Goal: Check status: Check status

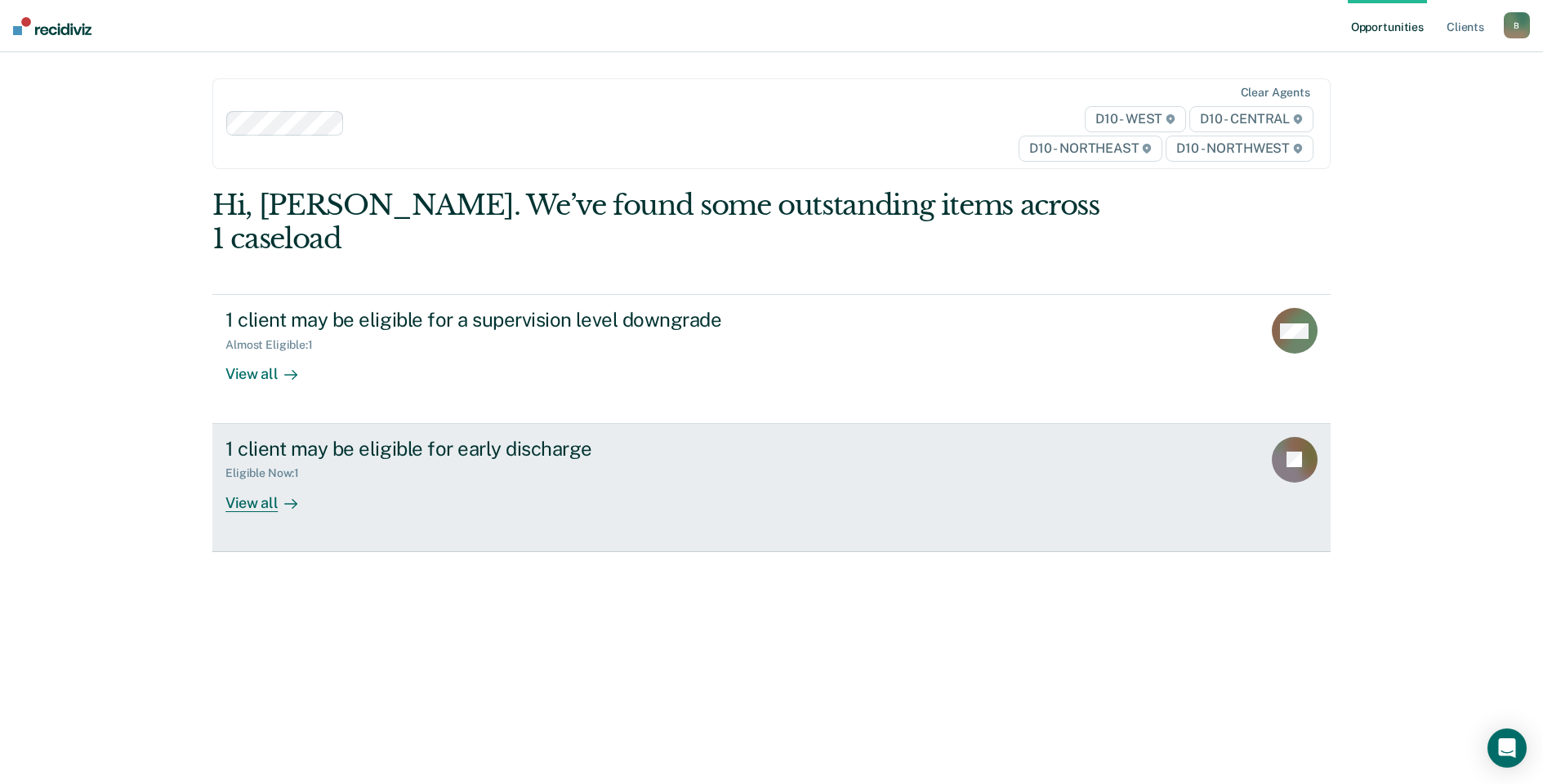
click at [256, 480] on div "View all" at bounding box center [271, 495] width 91 height 32
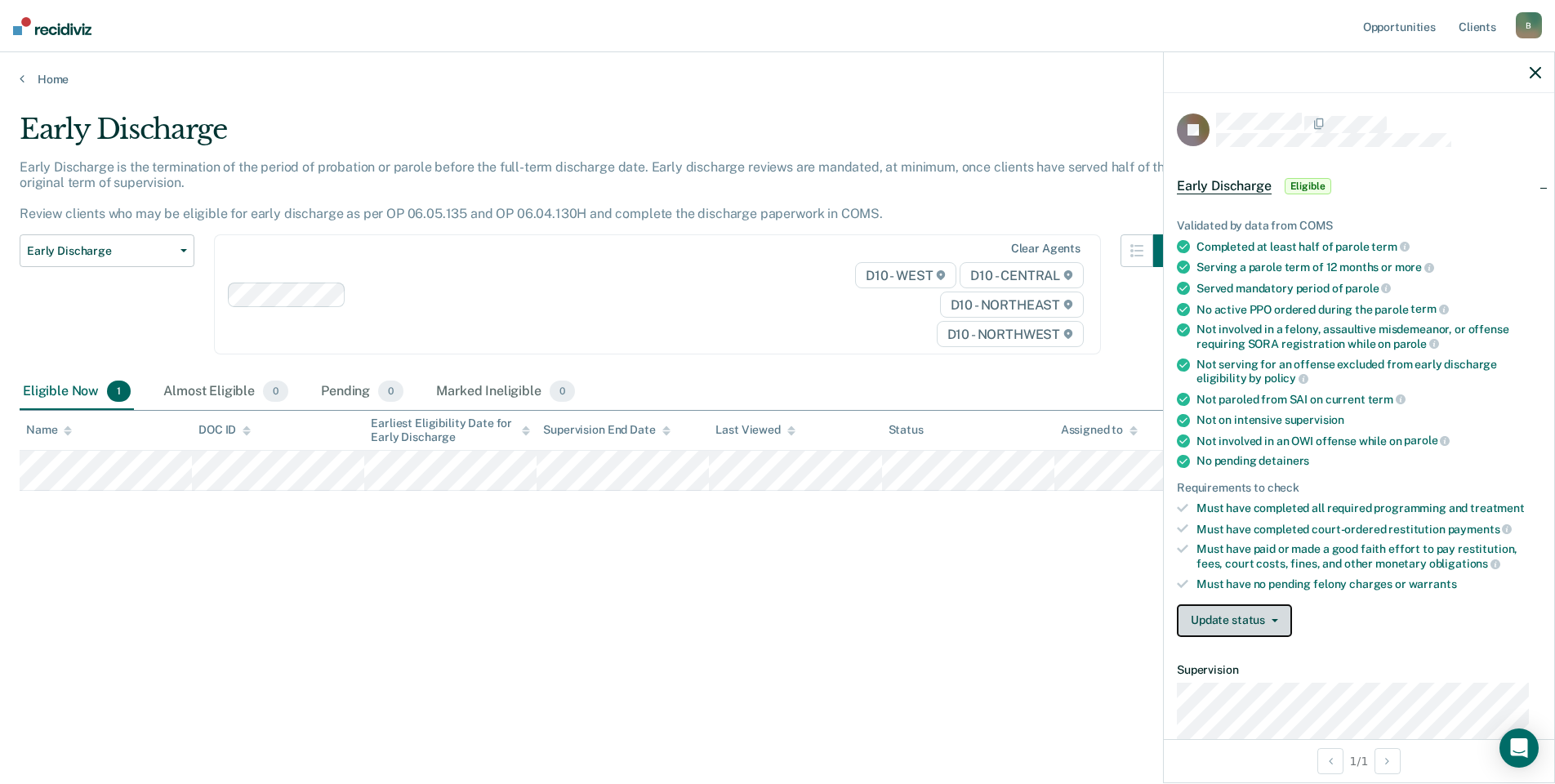
click at [1264, 627] on button "Update status" at bounding box center [1234, 620] width 115 height 33
click at [1255, 689] on button "Mark Ineligible" at bounding box center [1255, 686] width 158 height 26
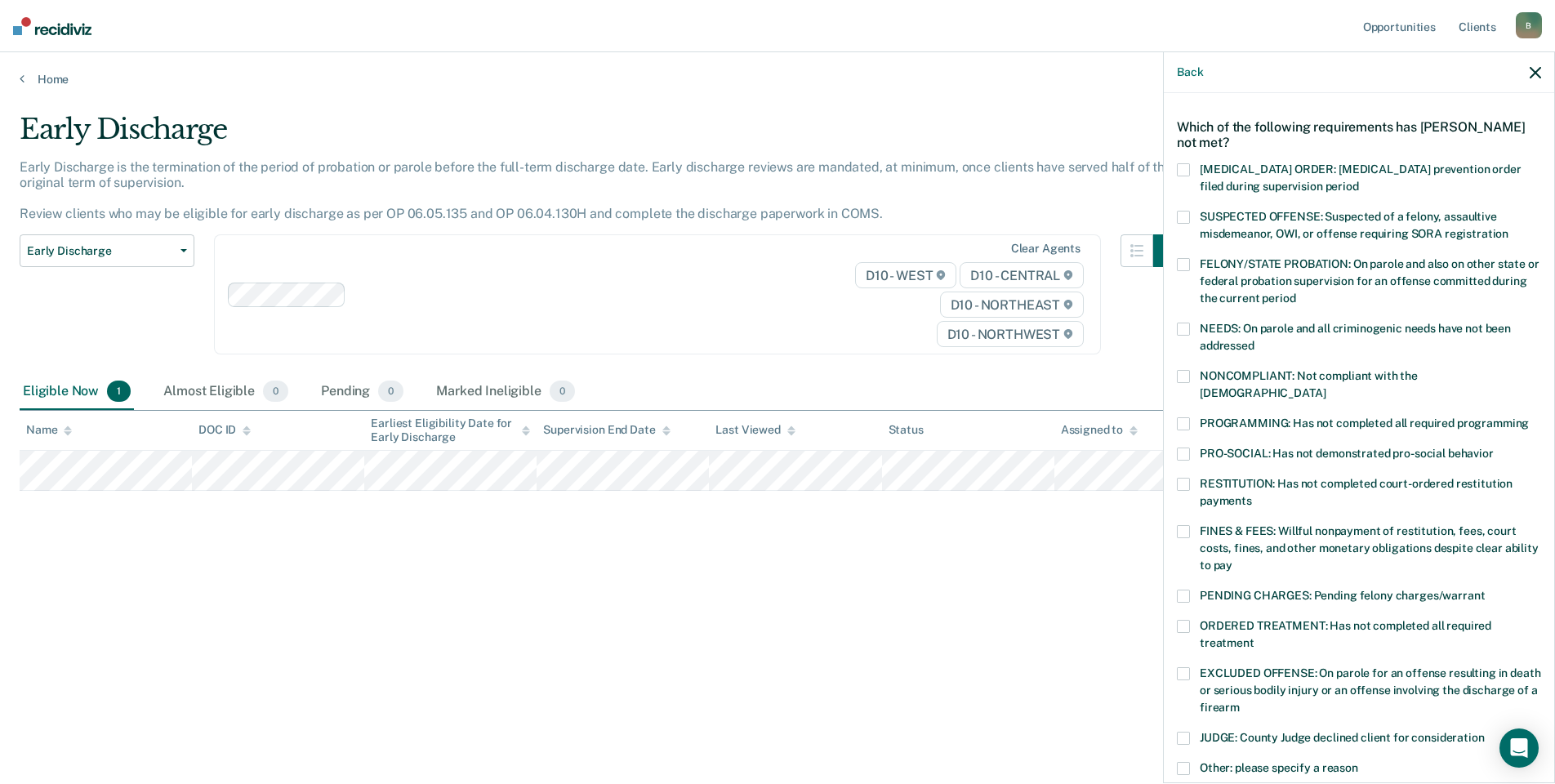
scroll to position [82, 0]
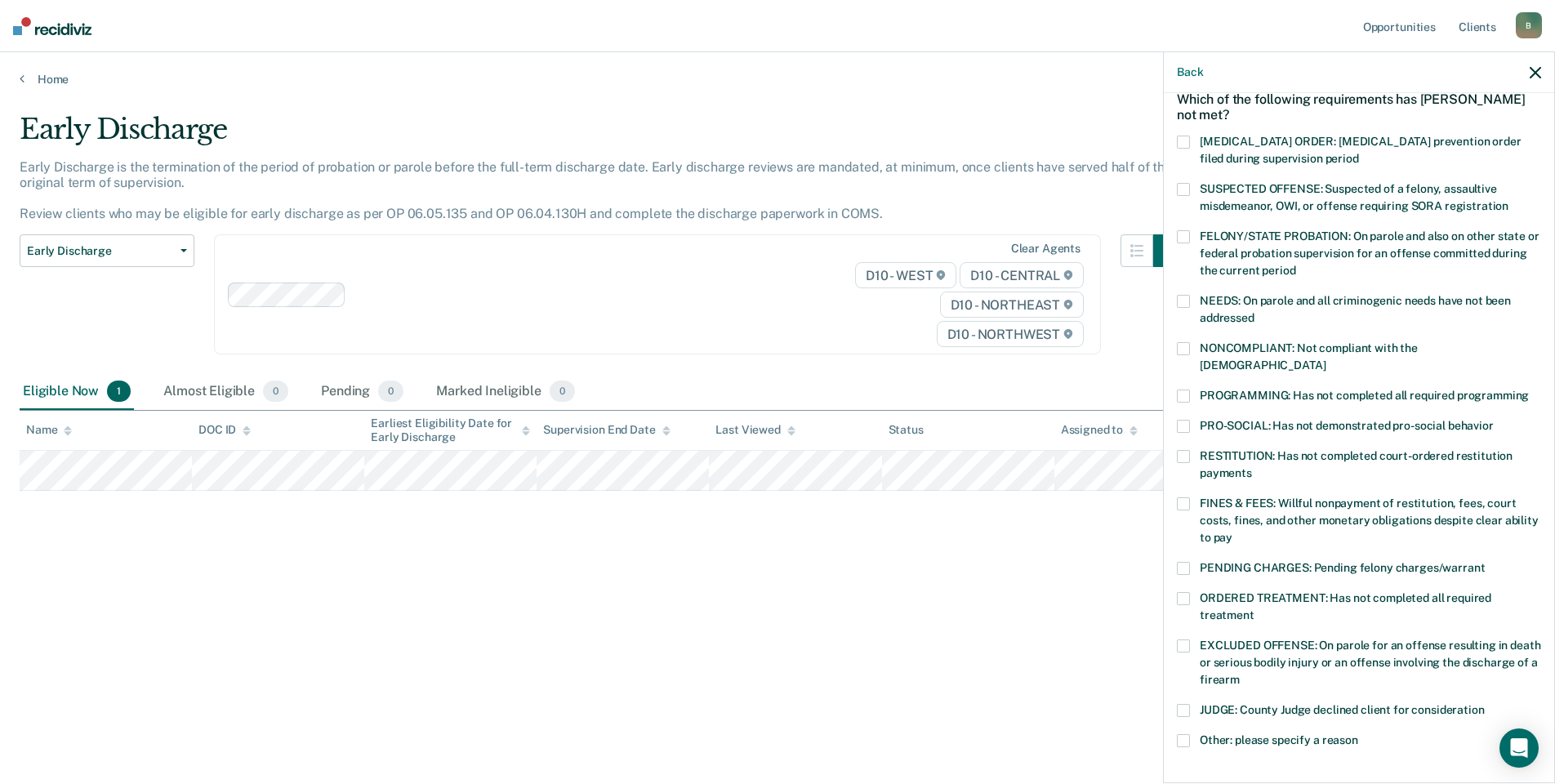
click at [1188, 562] on span at bounding box center [1183, 568] width 13 height 13
click at [1485, 562] on input "PENDING CHARGES: Pending felony charges/warrant" at bounding box center [1485, 562] width 0 height 0
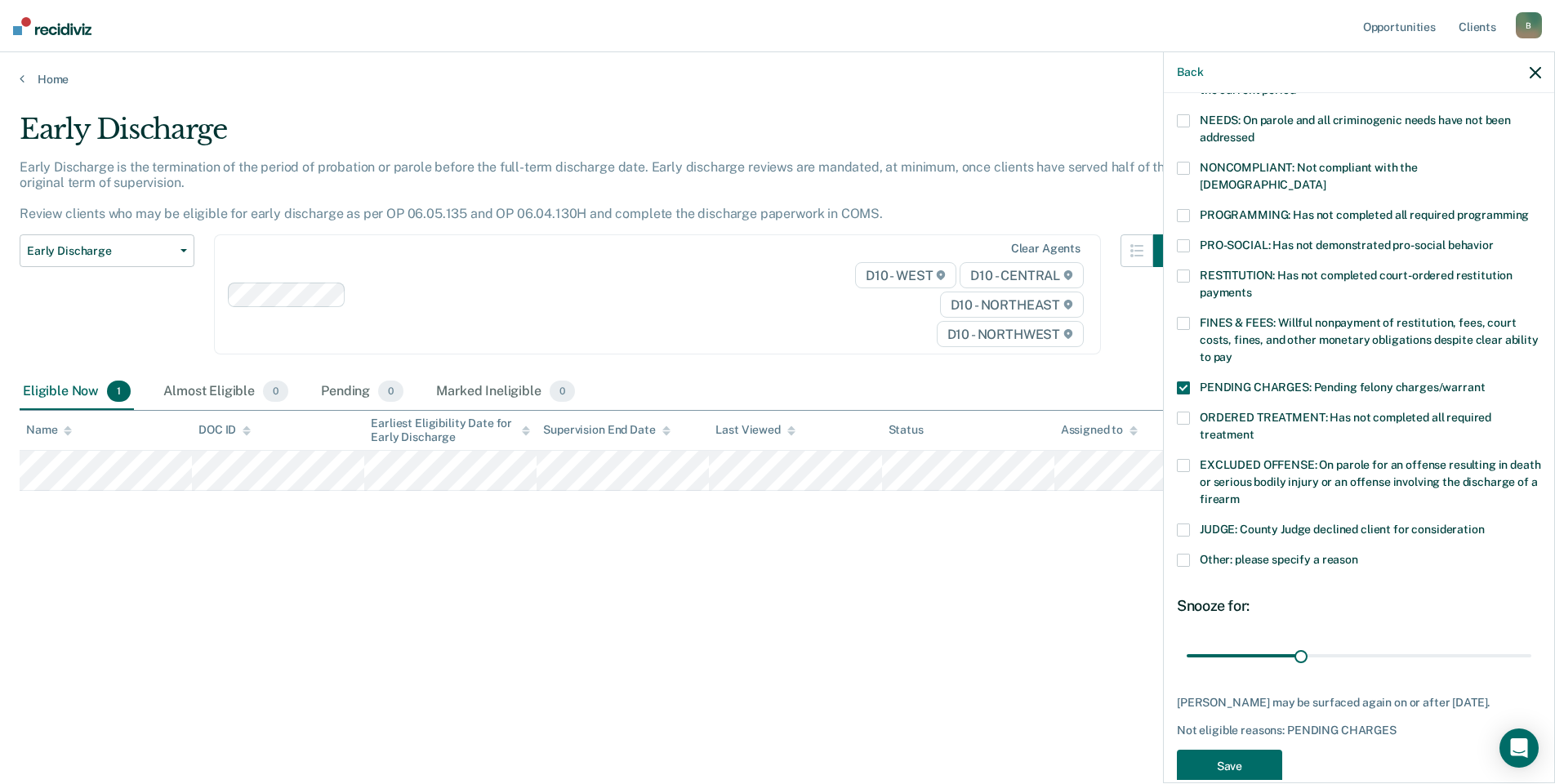
scroll to position [276, 0]
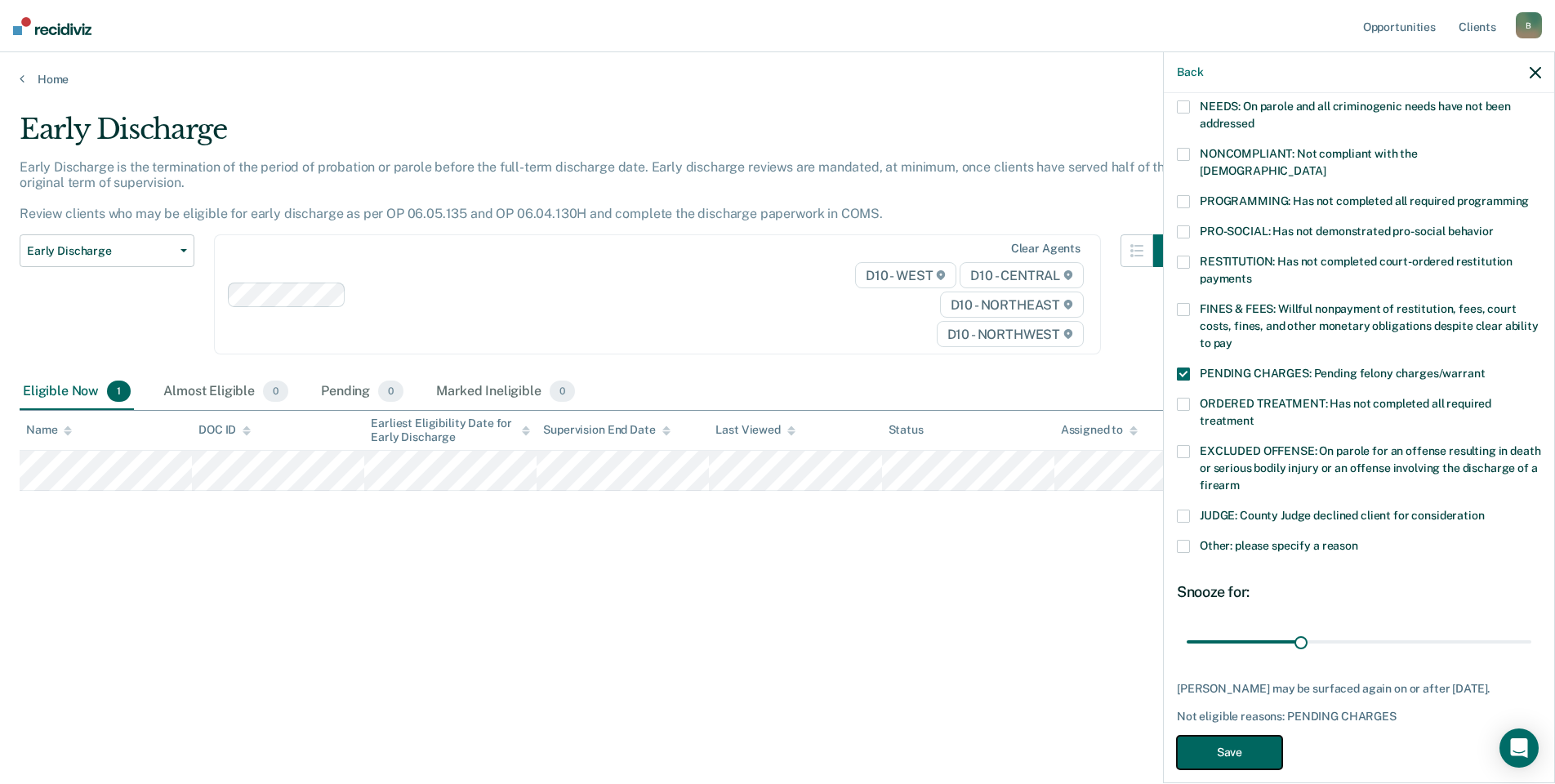
click at [1267, 736] on button "Save" at bounding box center [1230, 752] width 106 height 34
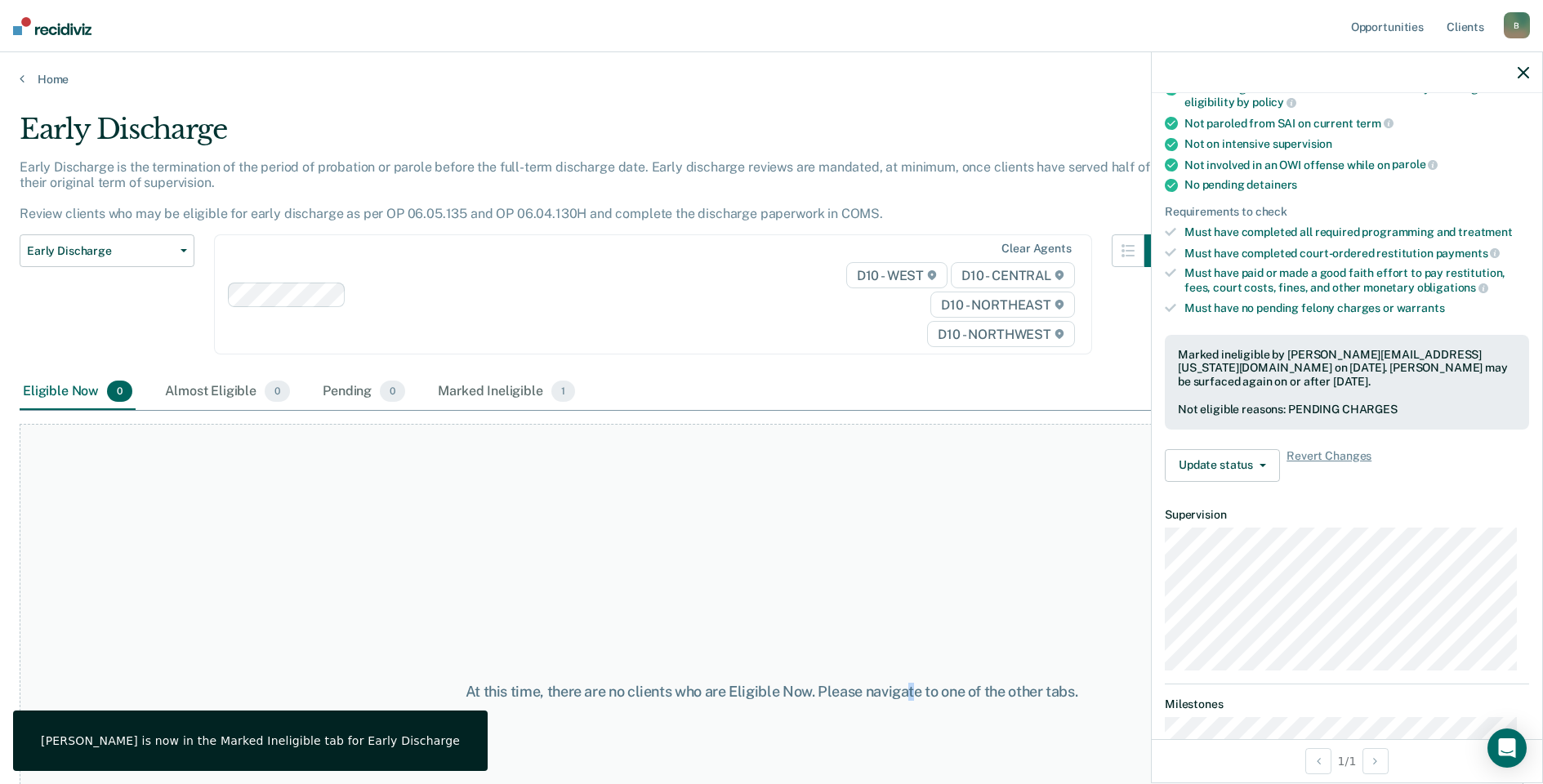
click at [913, 617] on div "At this time, there are no clients who are Eligible Now. Please navigate to one…" at bounding box center [772, 691] width 1503 height 535
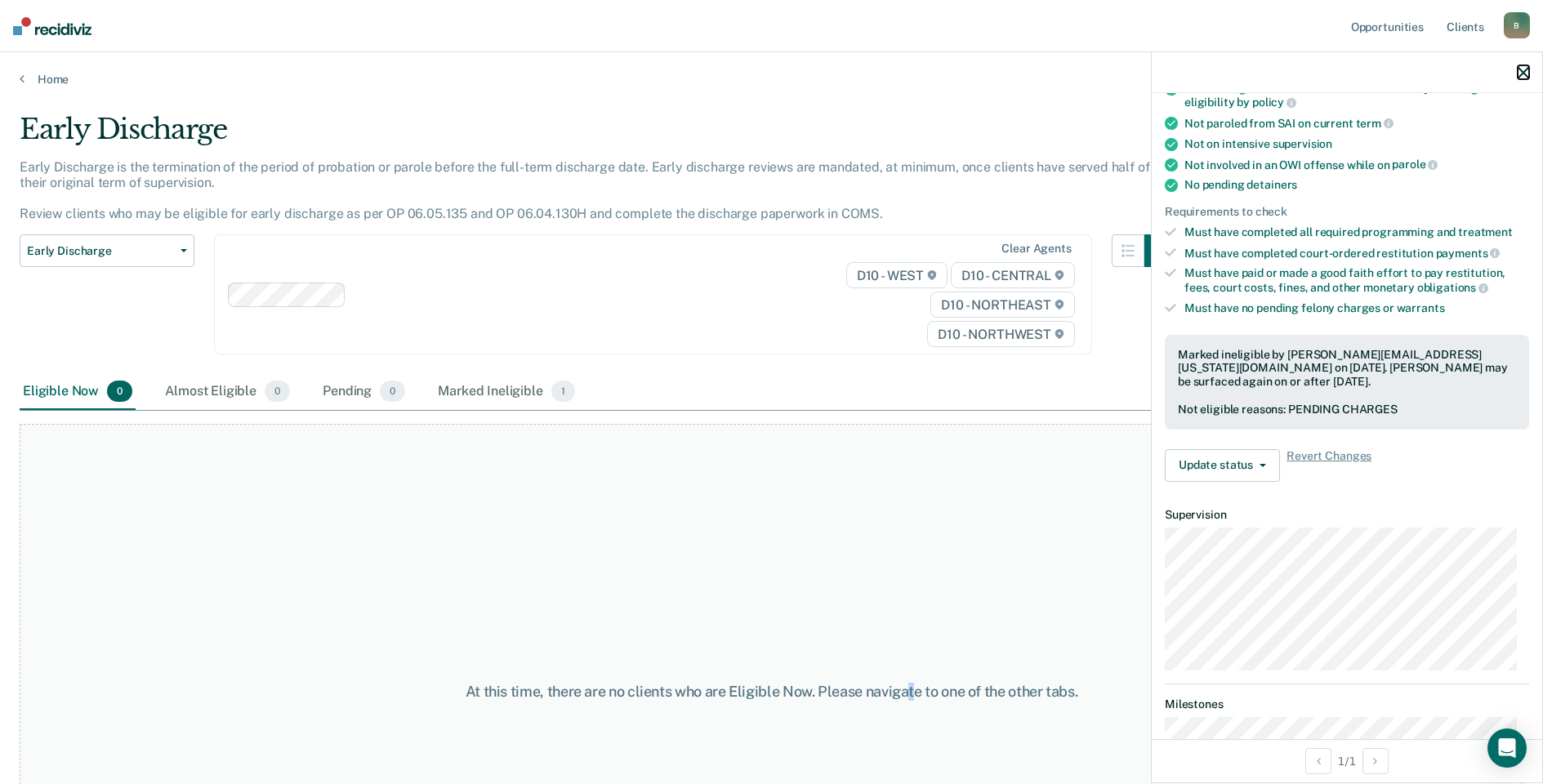
click at [1524, 76] on icon "button" at bounding box center [1523, 73] width 12 height 12
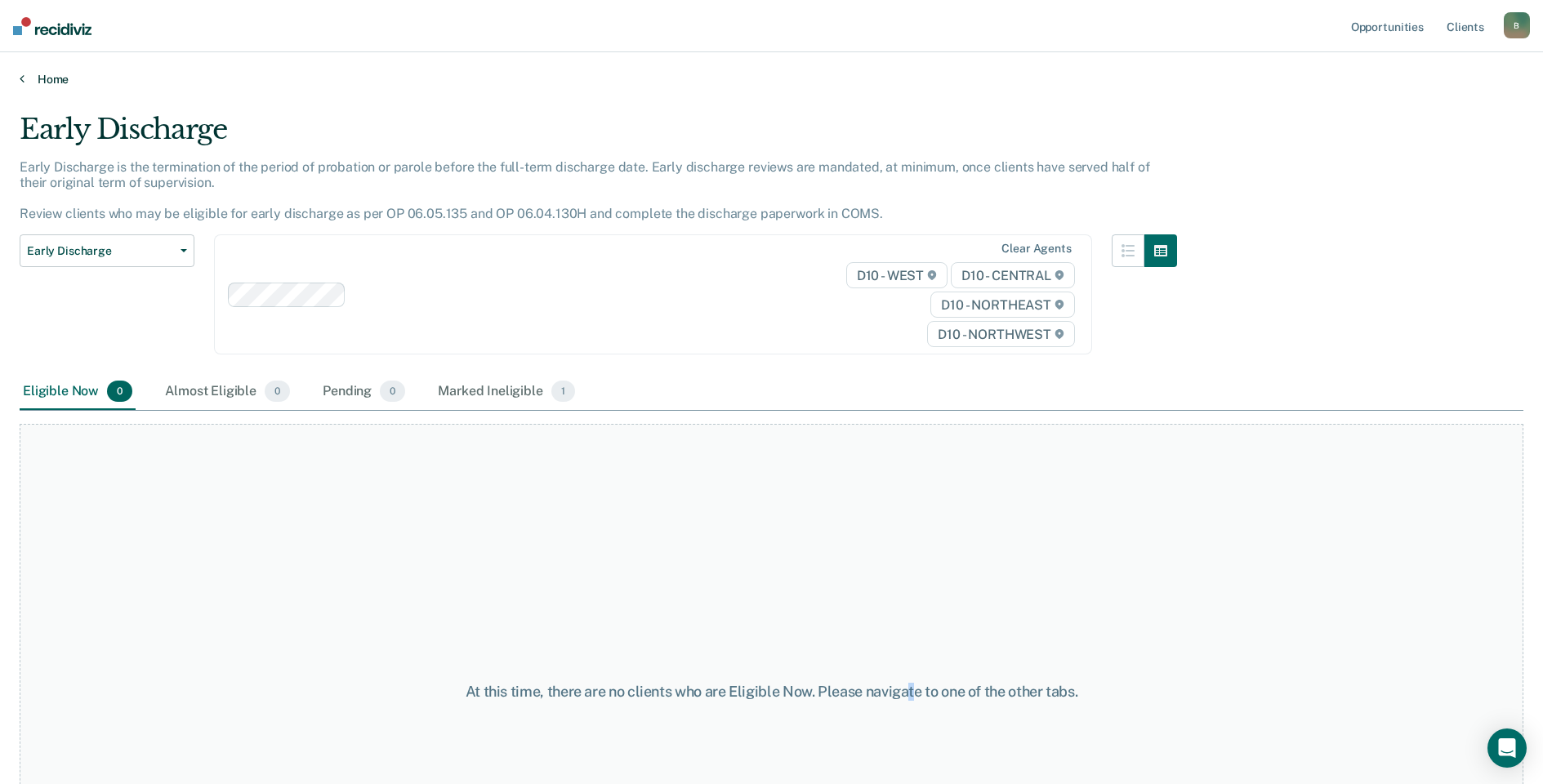
click at [49, 80] on link "Home" at bounding box center [772, 79] width 1503 height 15
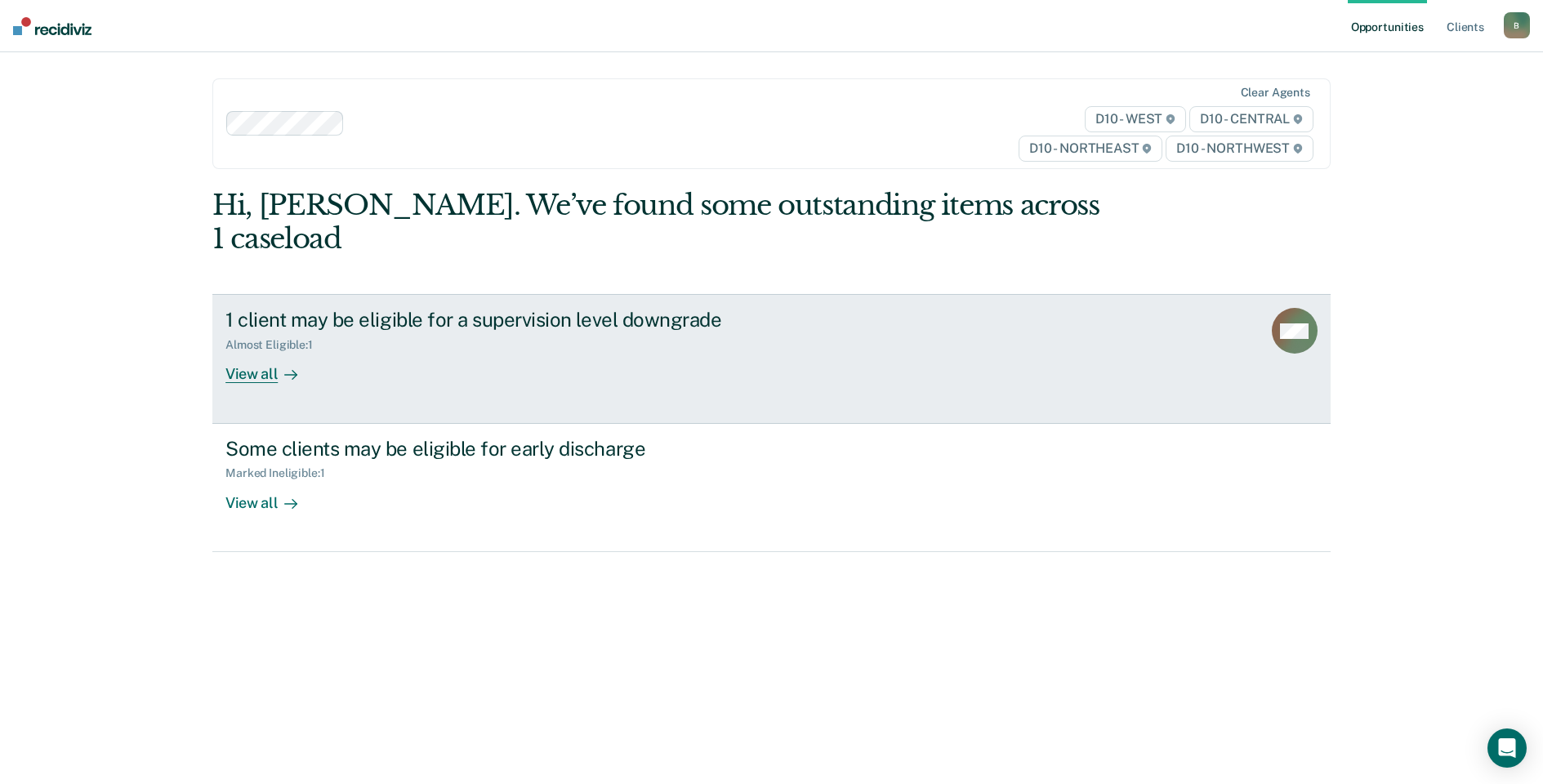
click at [250, 351] on div "View all" at bounding box center [271, 367] width 91 height 32
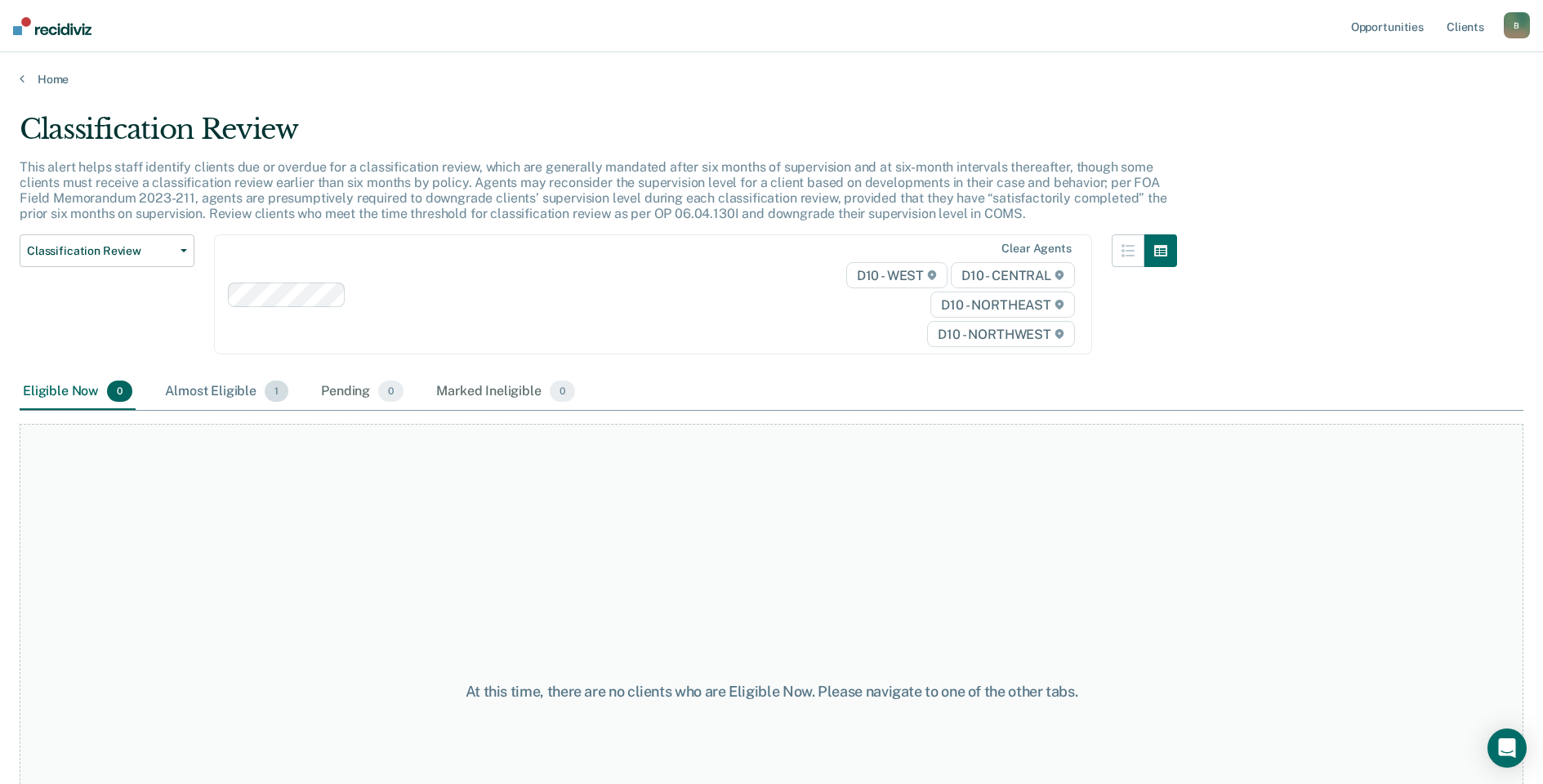
click at [234, 396] on div "Almost Eligible 1" at bounding box center [227, 392] width 130 height 36
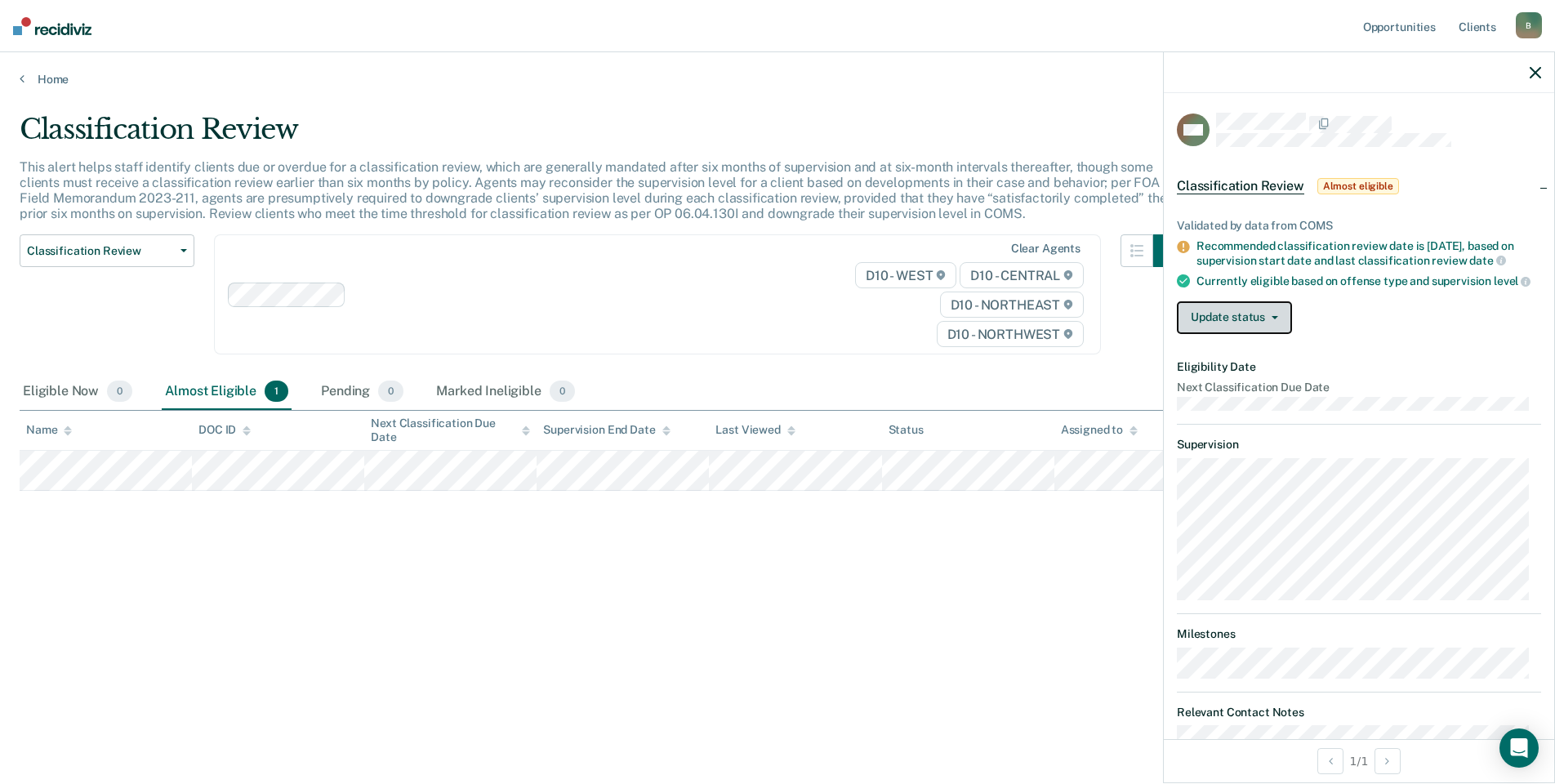
click at [1275, 327] on button "Update status" at bounding box center [1234, 318] width 115 height 33
drag, startPoint x: 596, startPoint y: 264, endPoint x: 610, endPoint y: 266, distance: 14.1
click at [597, 264] on div "Clear agents D10 - WEST D10 - CENTRAL D10 - NORTHEAST D10 - NORTHWEST" at bounding box center [658, 294] width 887 height 120
click at [905, 131] on div "Classification Review" at bounding box center [603, 136] width 1166 height 46
click at [1543, 75] on div at bounding box center [1359, 72] width 391 height 41
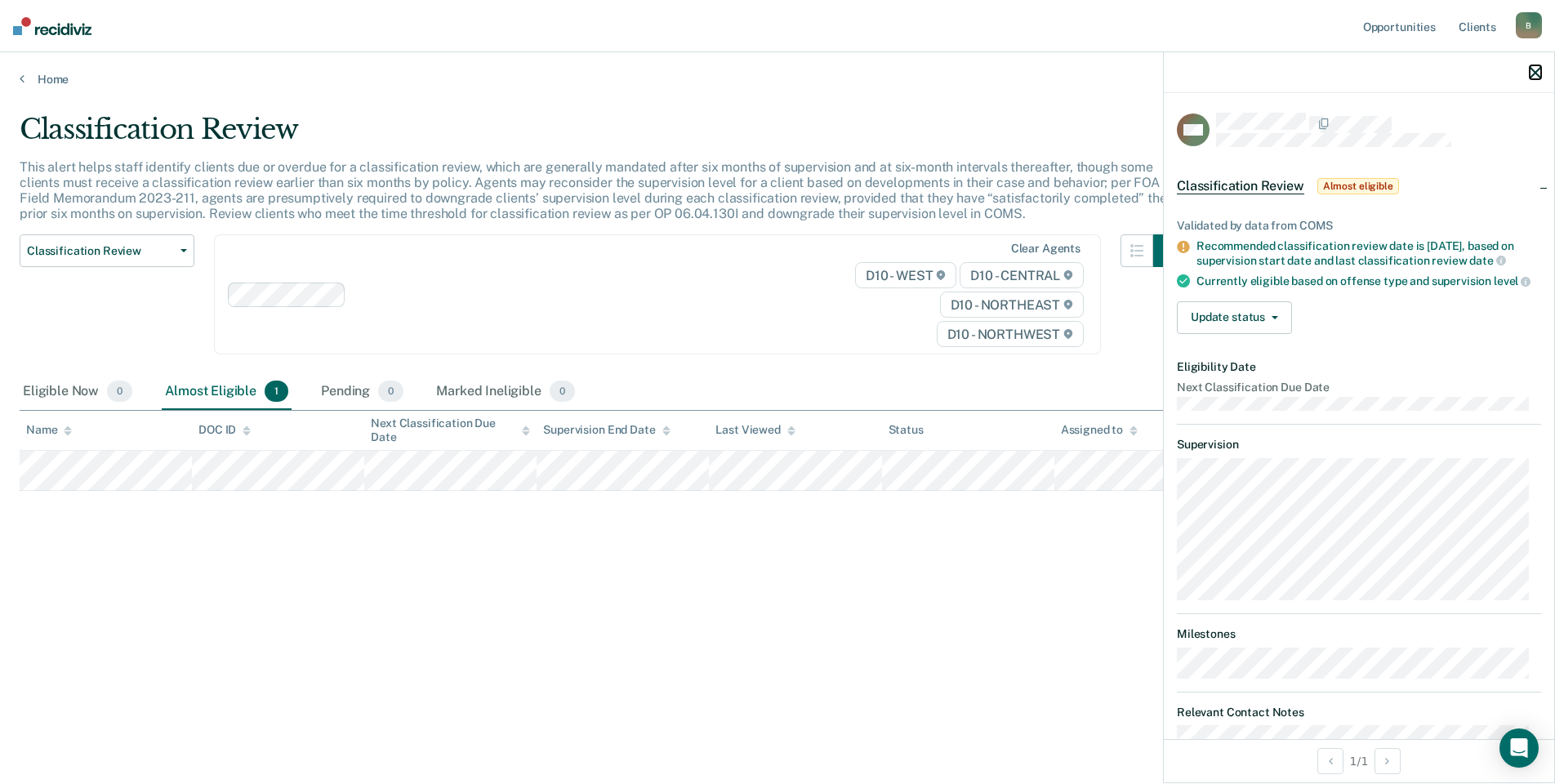
click at [1535, 72] on icon "button" at bounding box center [1535, 73] width 12 height 12
